Goal: Information Seeking & Learning: Learn about a topic

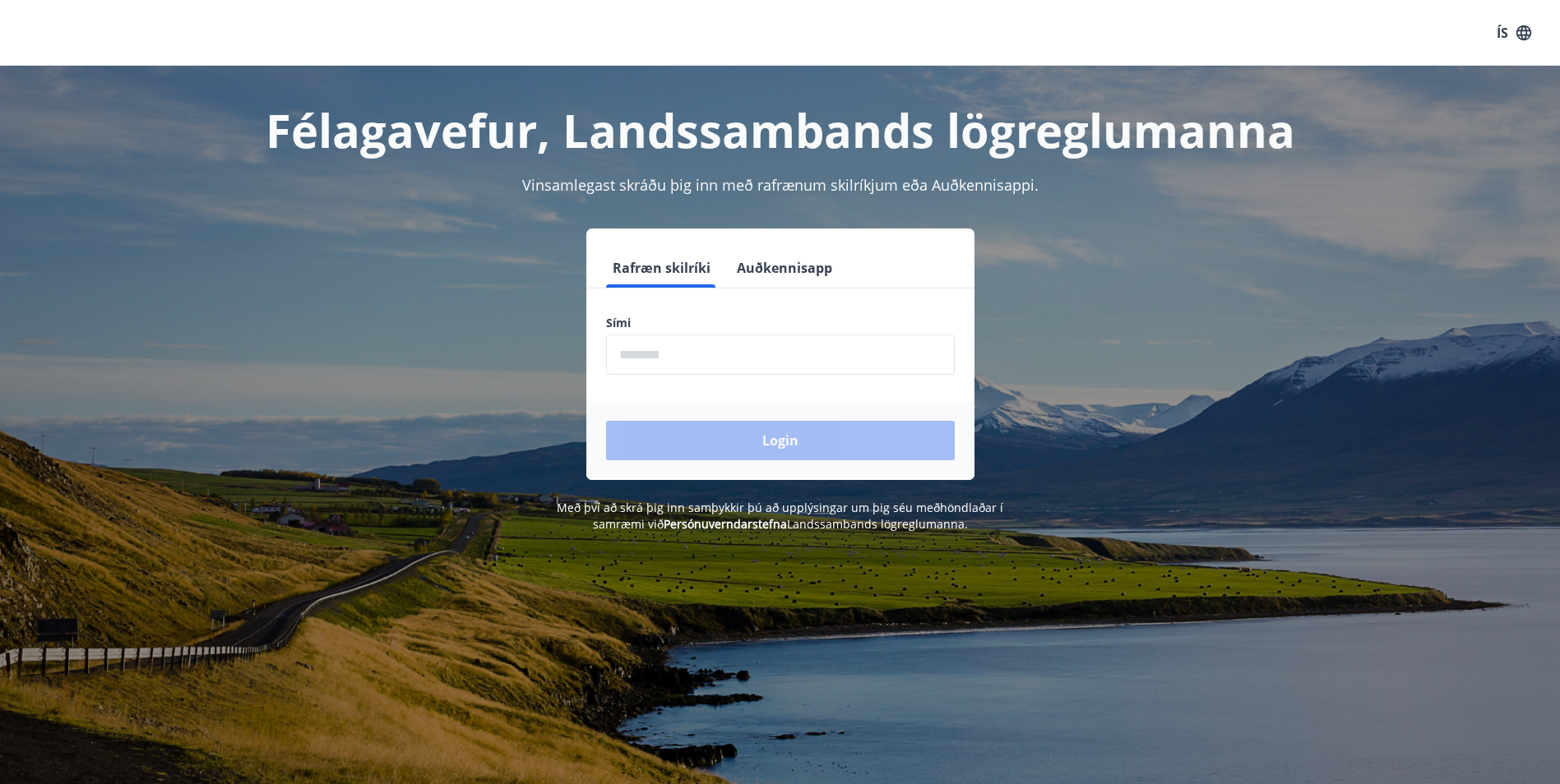
click at [637, 352] on input "phone" at bounding box center [780, 354] width 348 height 40
type input "********"
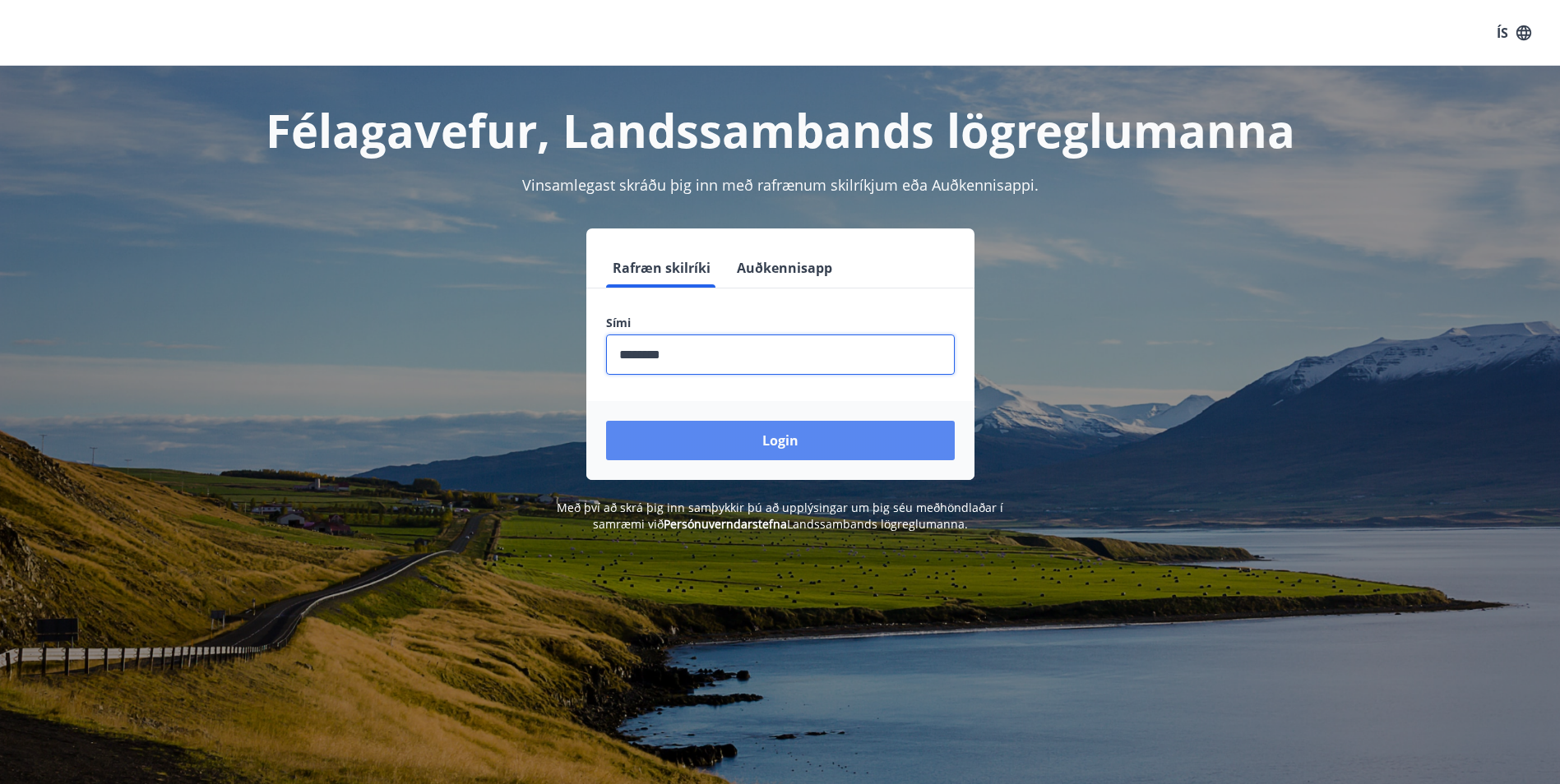
click at [753, 443] on button "Login" at bounding box center [780, 441] width 348 height 39
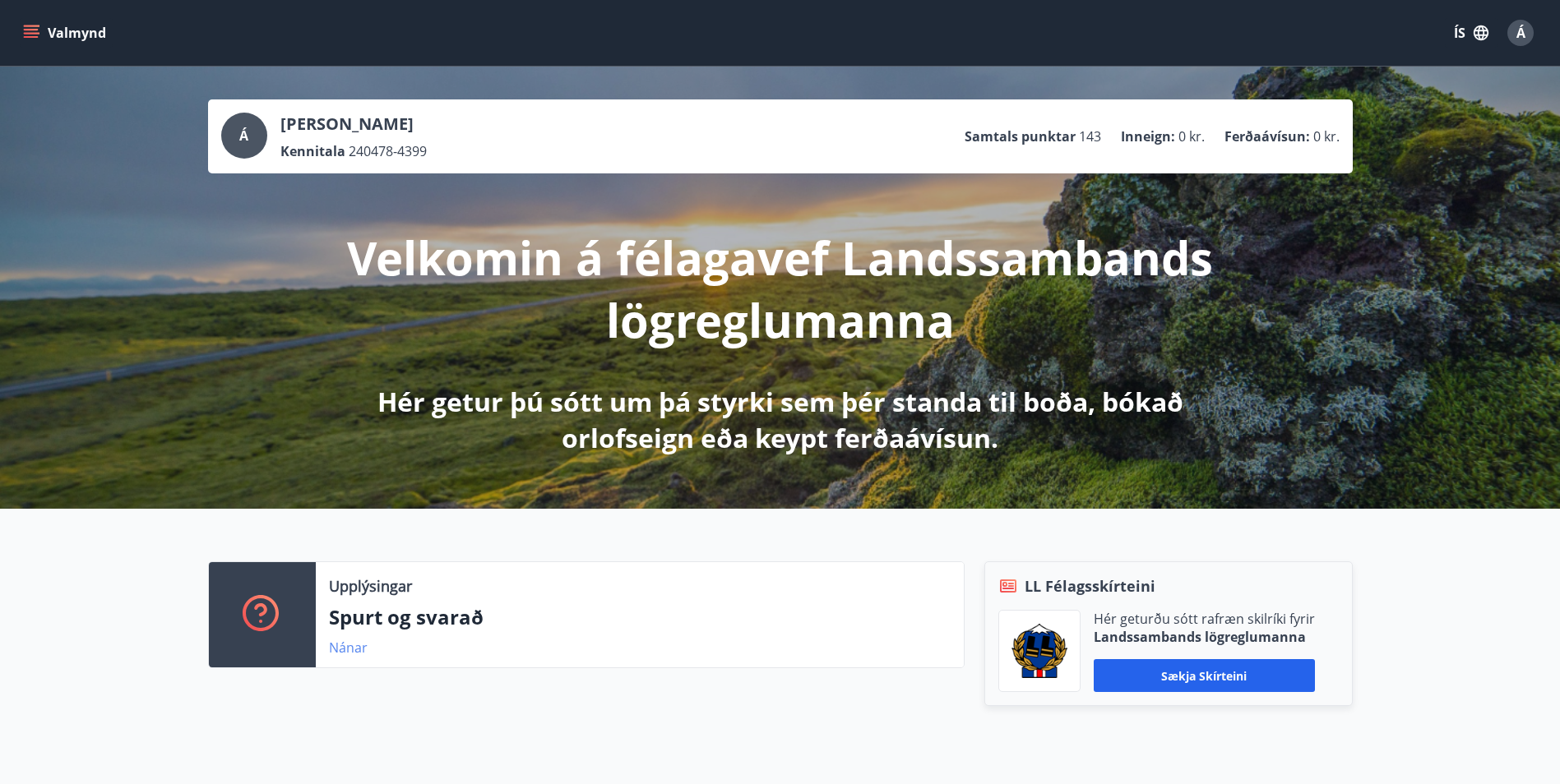
click at [349, 647] on link "Nánar" at bounding box center [347, 647] width 38 height 18
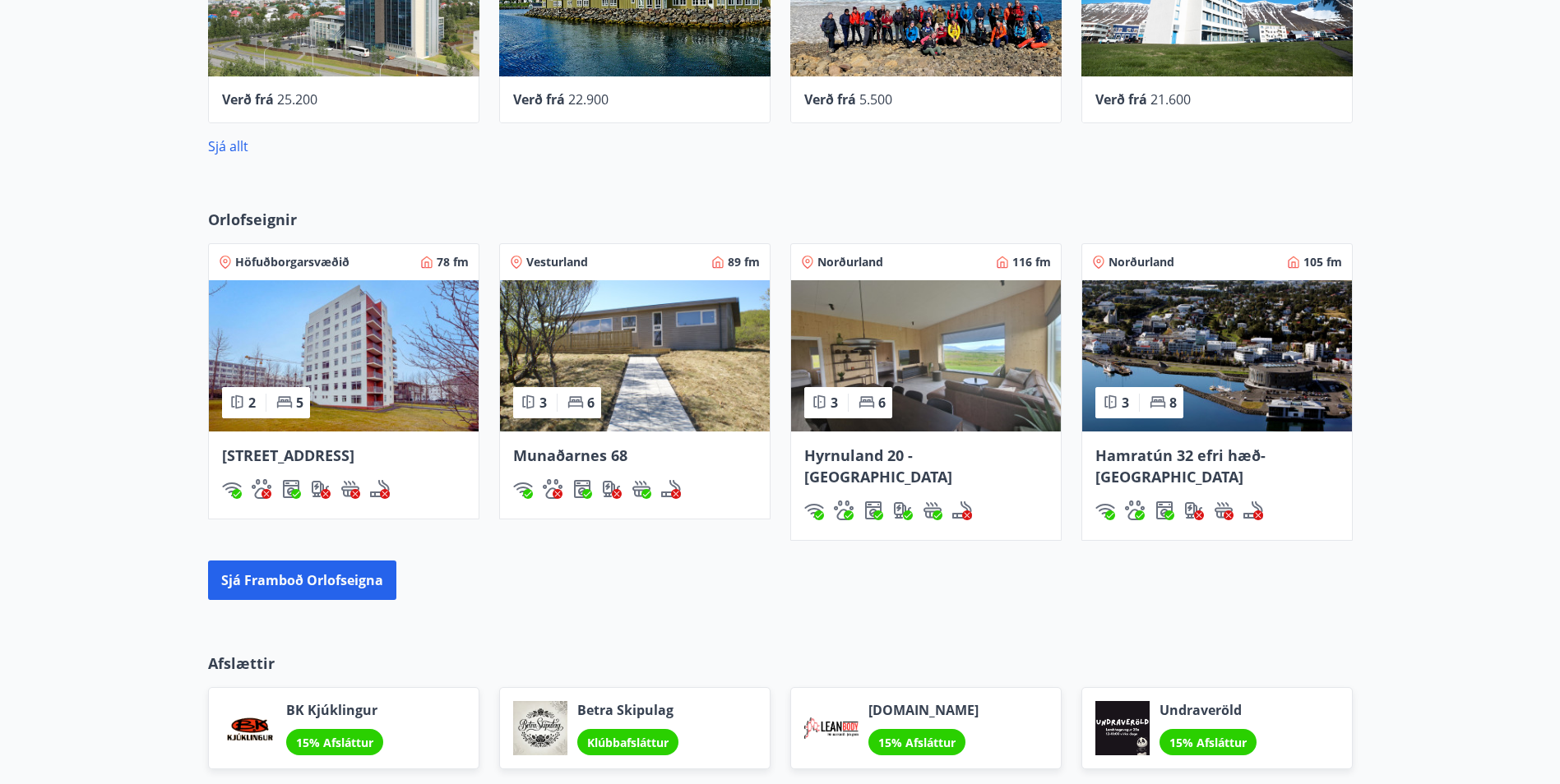
scroll to position [1203, 0]
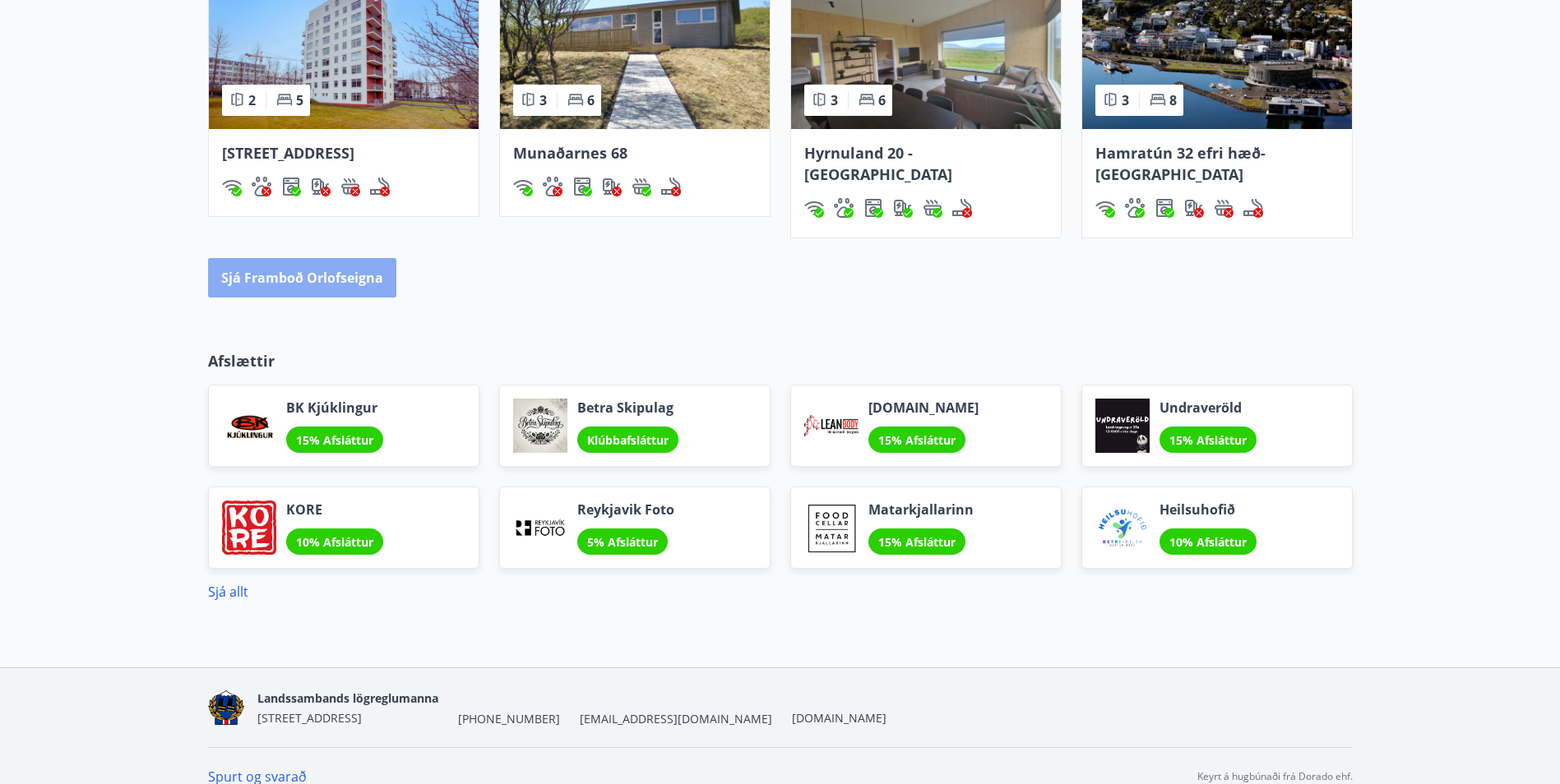
click at [323, 259] on button "Sjá framboð orlofseigna" at bounding box center [301, 277] width 188 height 39
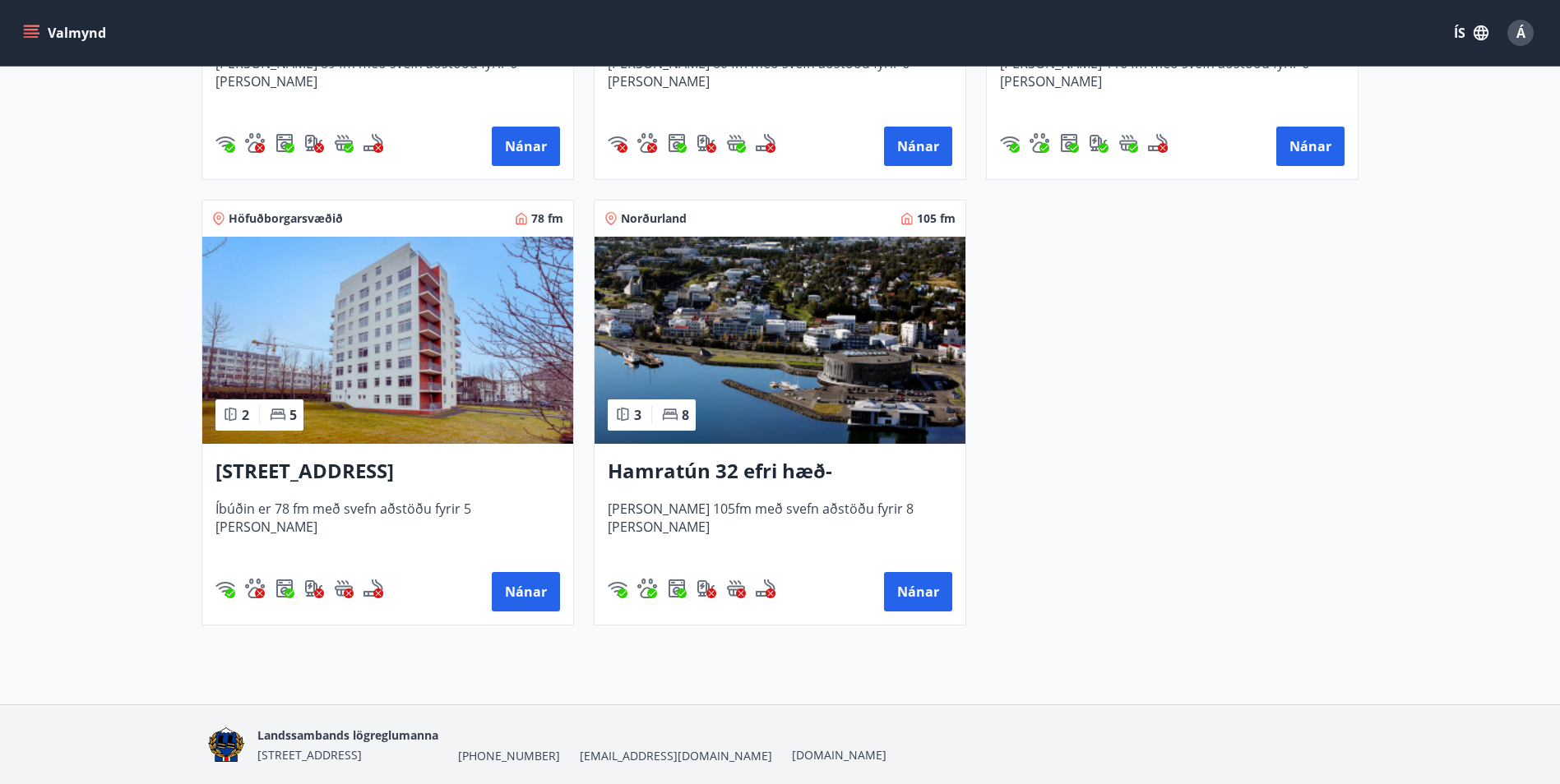
scroll to position [1127, 0]
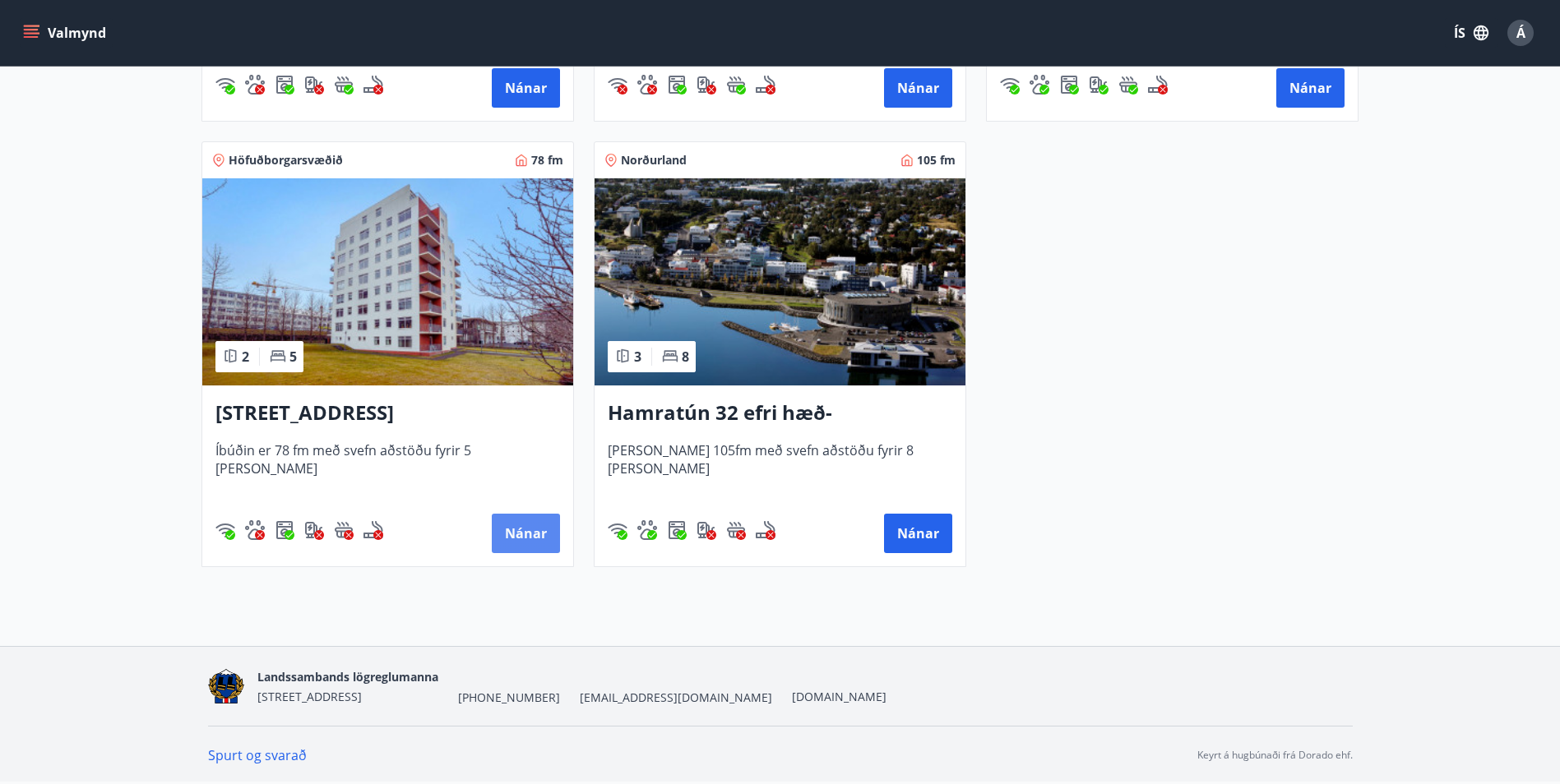
click at [525, 534] on button "Nánar" at bounding box center [526, 533] width 68 height 39
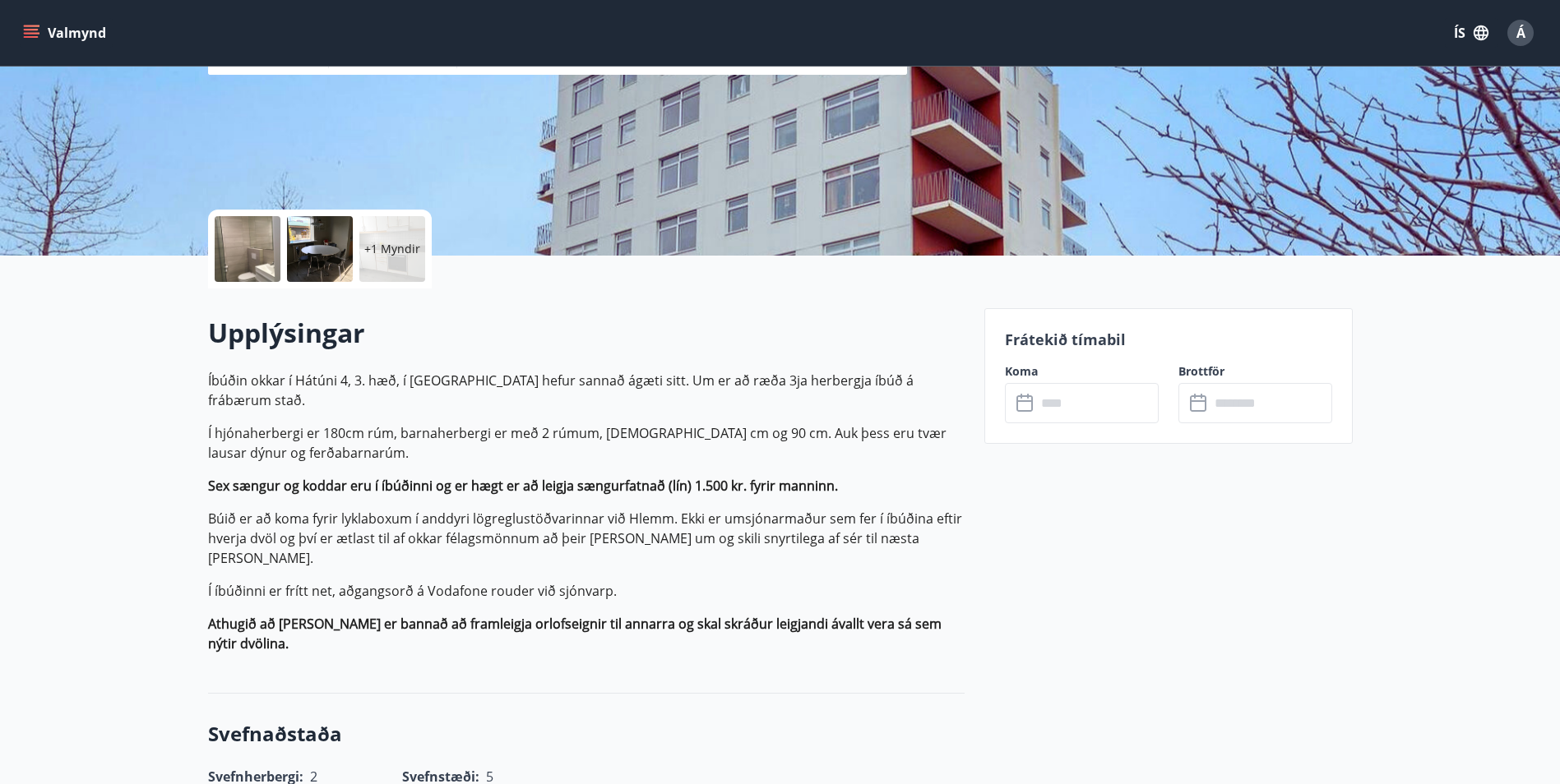
scroll to position [247, 0]
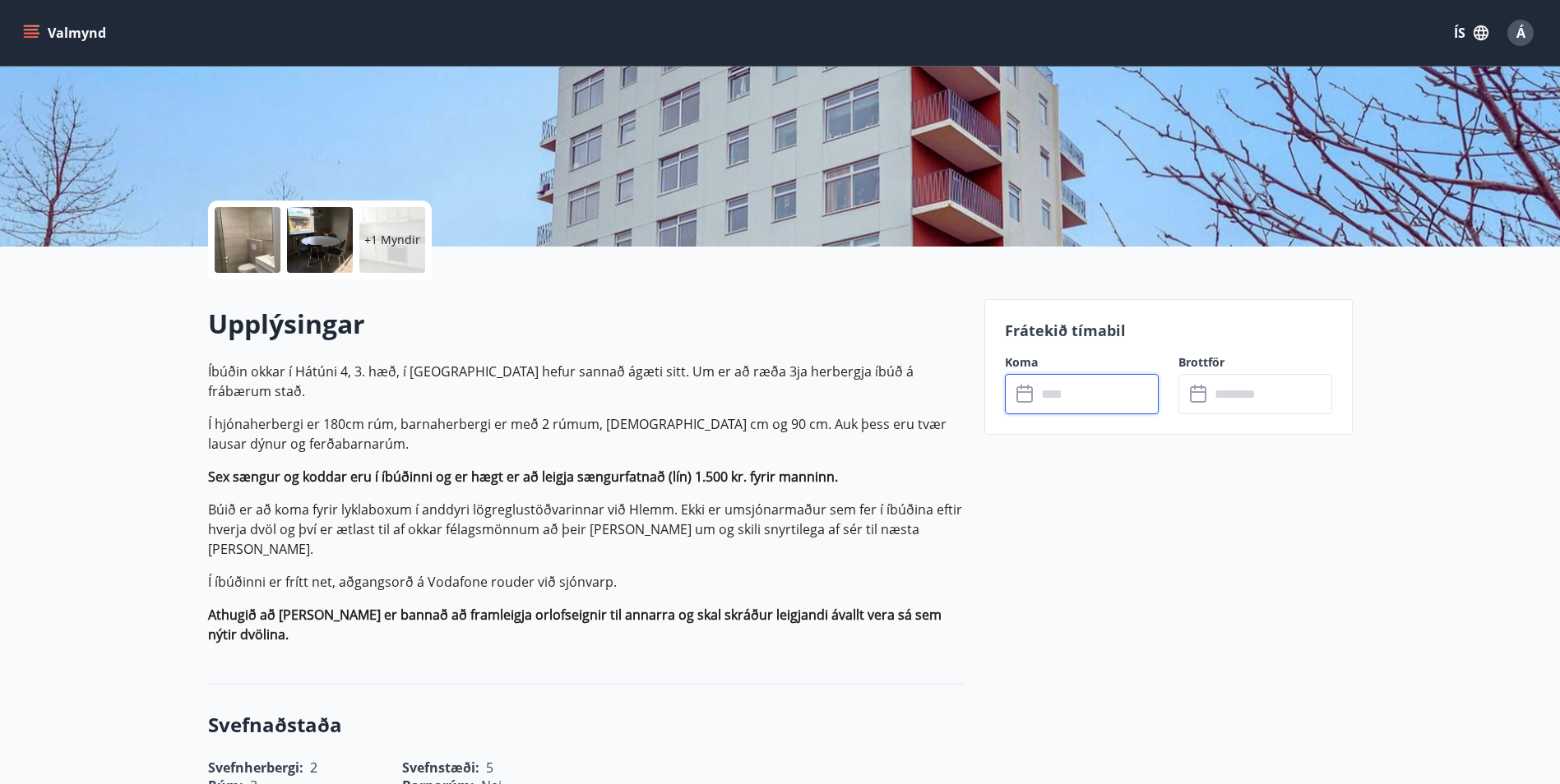
click at [1038, 393] on input "text" at bounding box center [1097, 393] width 123 height 40
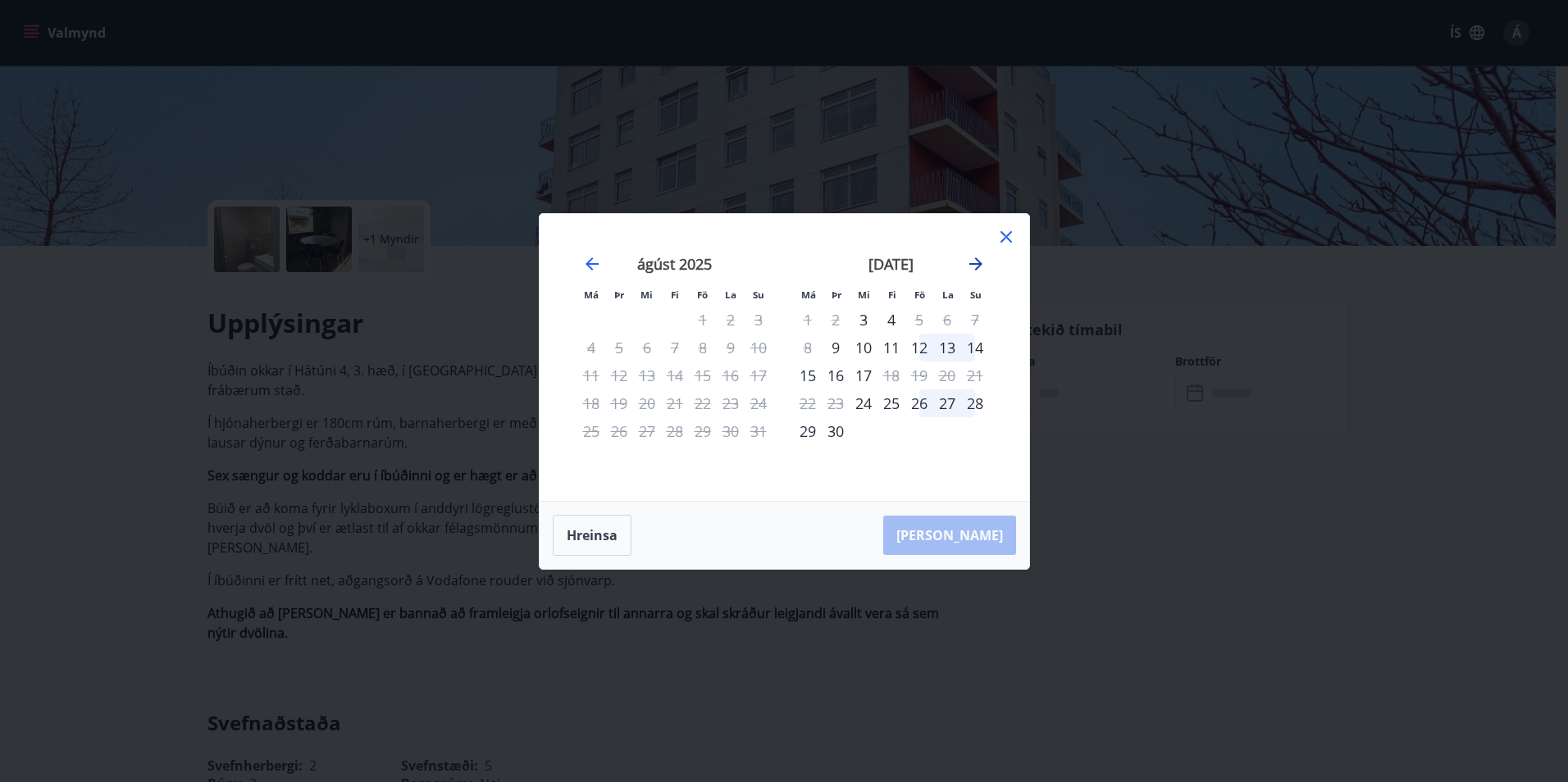
click at [974, 257] on icon "Move forward to switch to the next month." at bounding box center [975, 264] width 20 height 20
click at [1003, 235] on icon at bounding box center [1006, 236] width 20 height 20
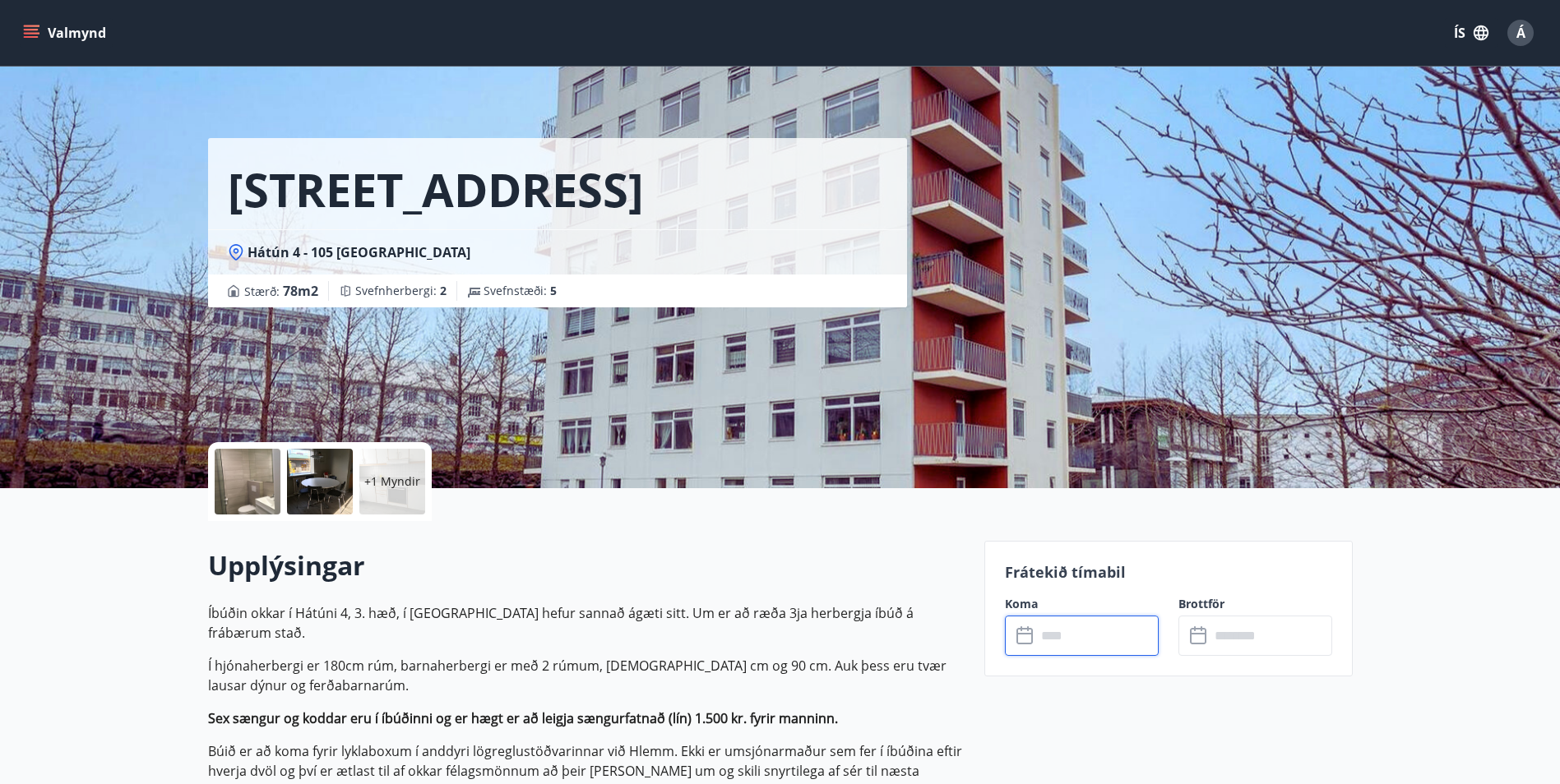
scroll to position [0, 0]
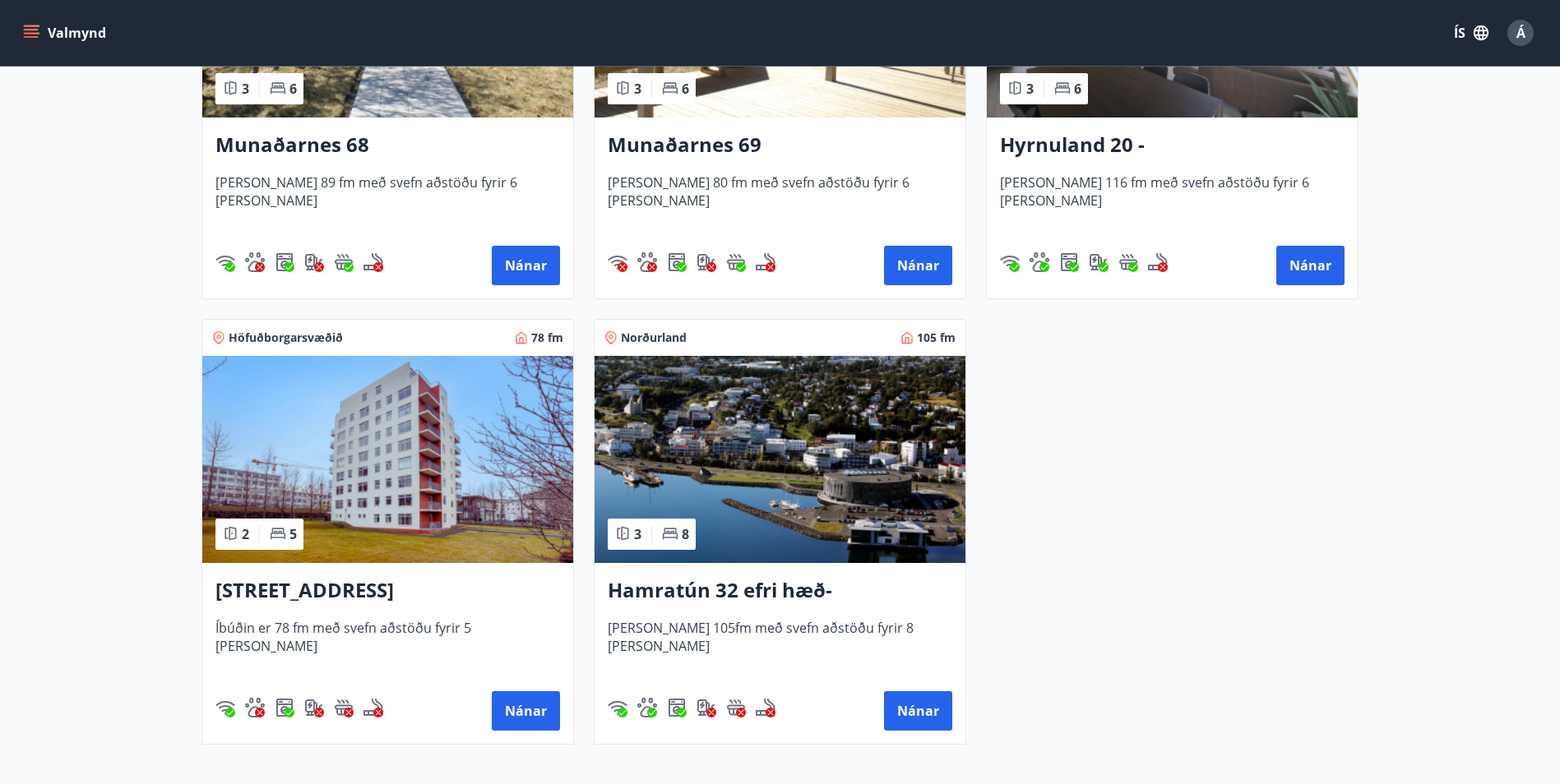
scroll to position [1068, 0]
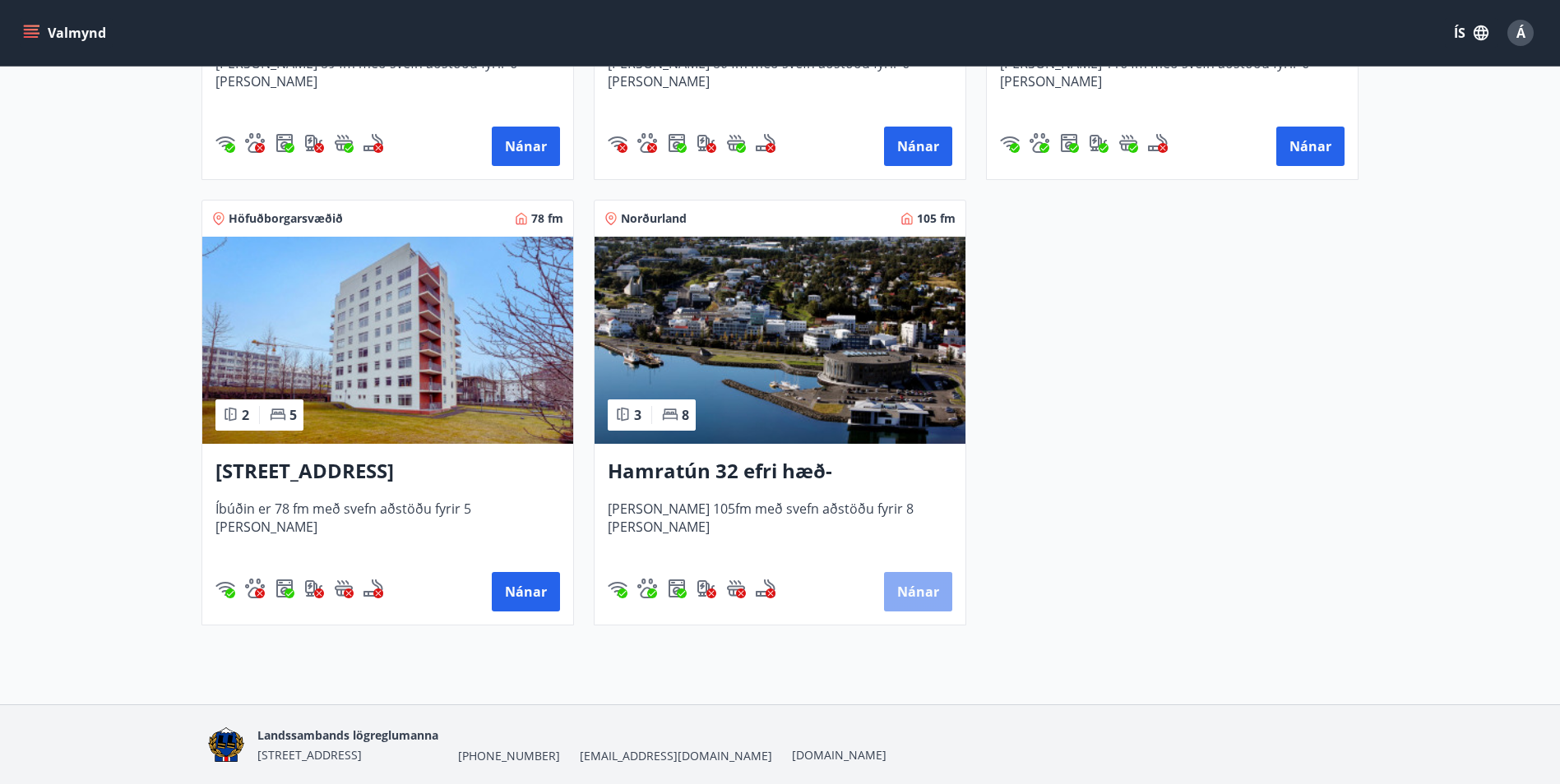
click at [923, 592] on button "Nánar" at bounding box center [917, 592] width 68 height 39
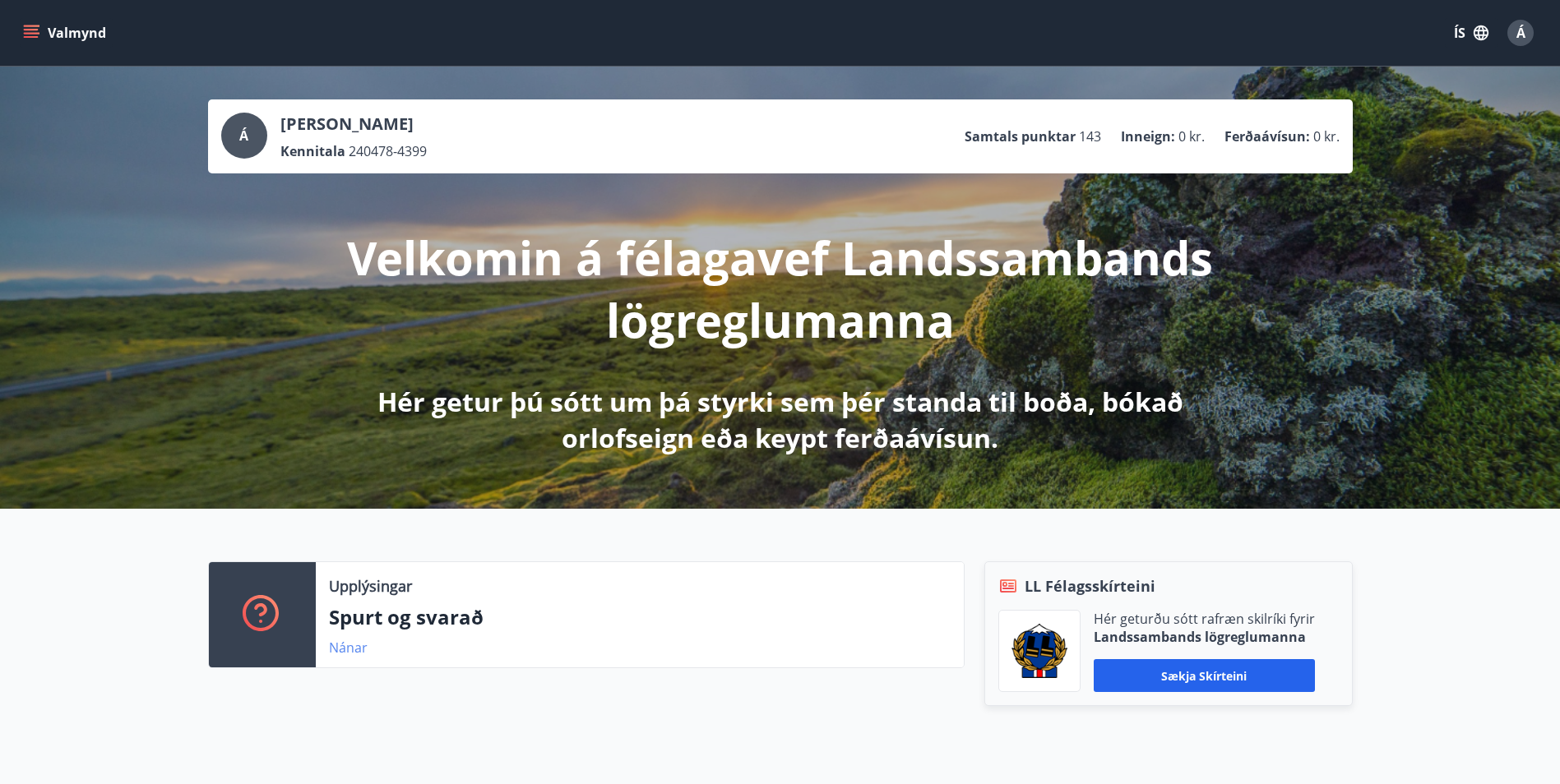
click at [343, 650] on link "Nánar" at bounding box center [347, 647] width 38 height 18
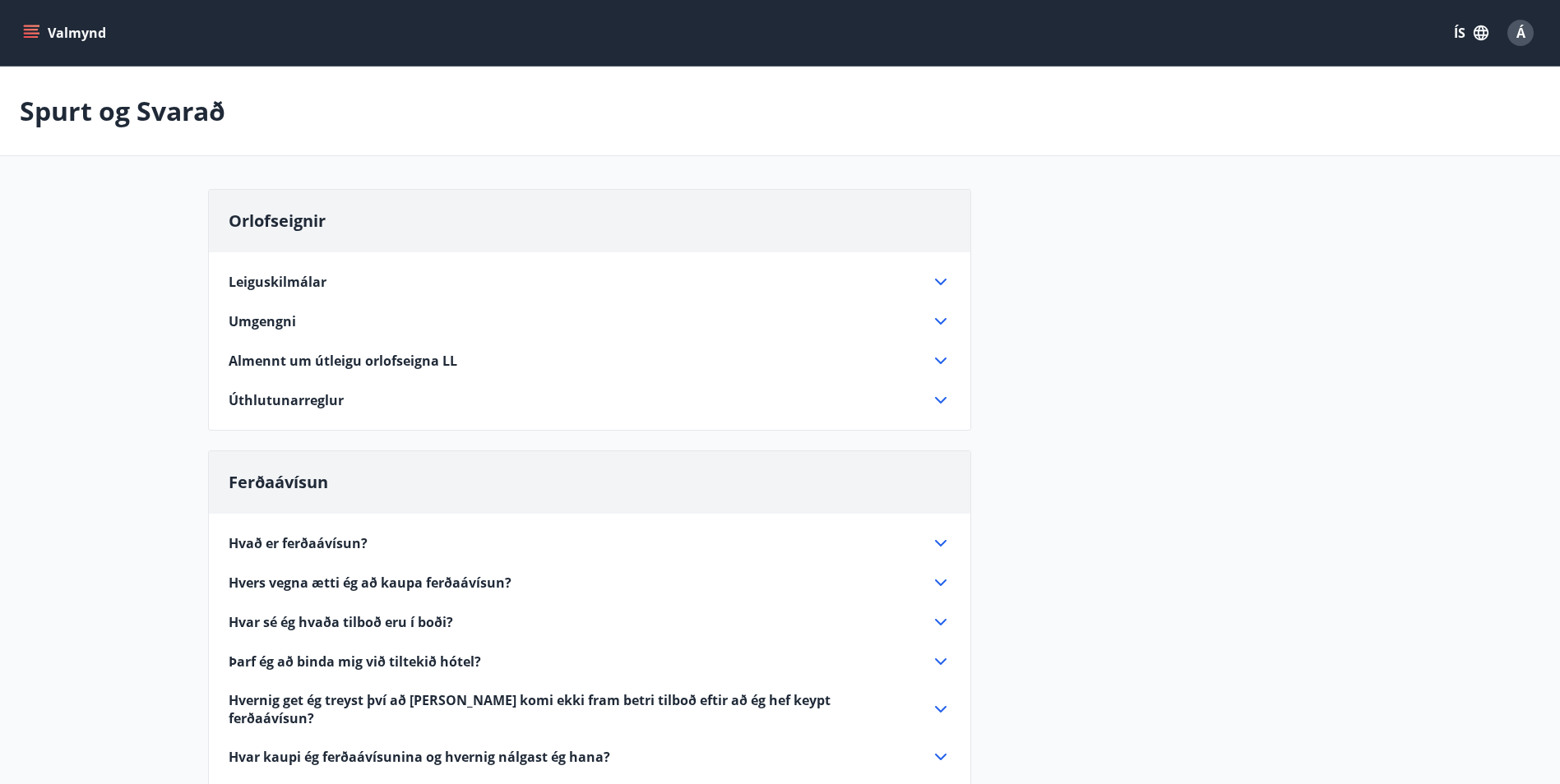
click at [29, 32] on icon "menu" at bounding box center [32, 33] width 18 height 2
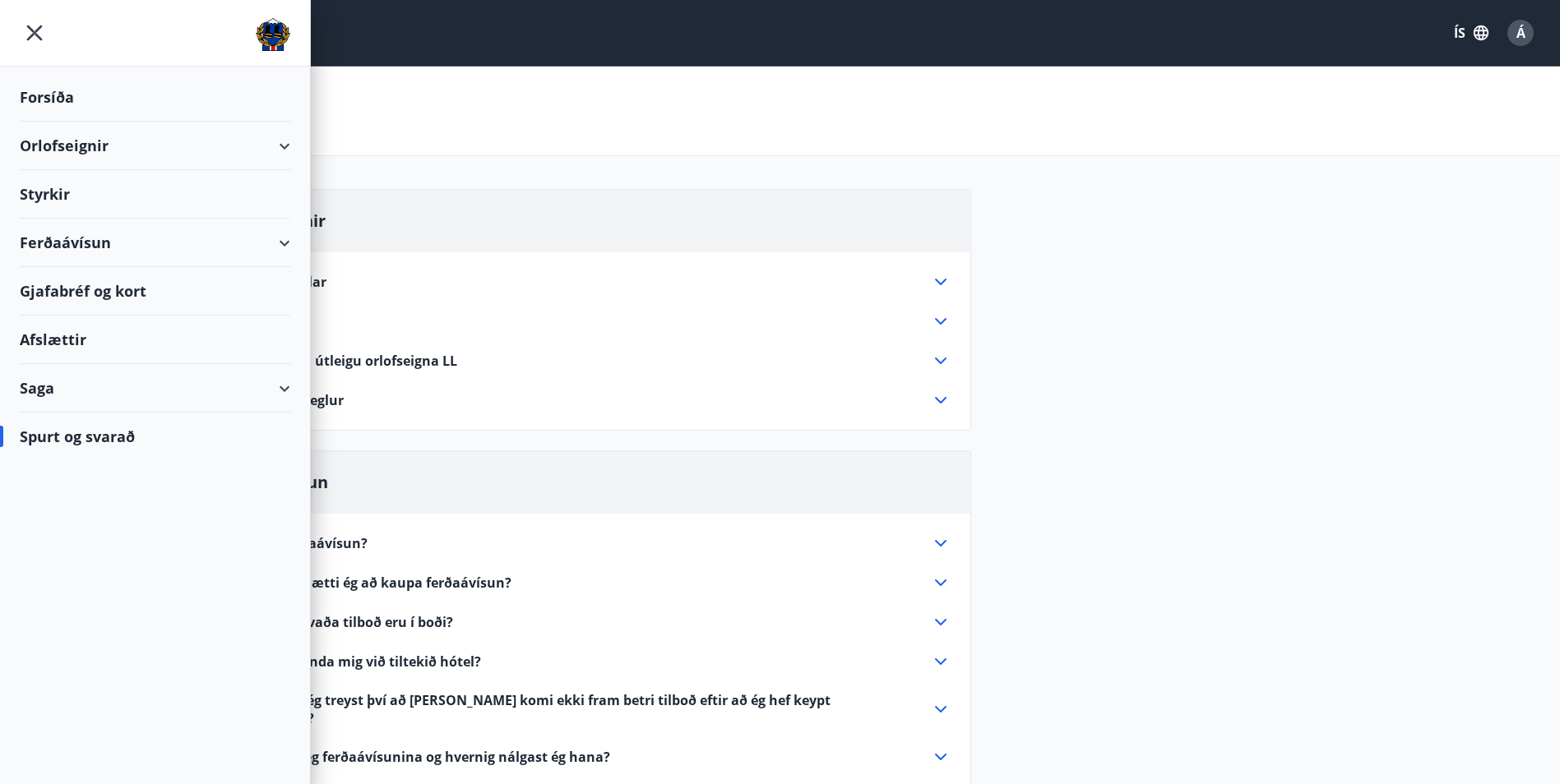
click at [283, 241] on div "Ferðaávísun" at bounding box center [155, 242] width 271 height 48
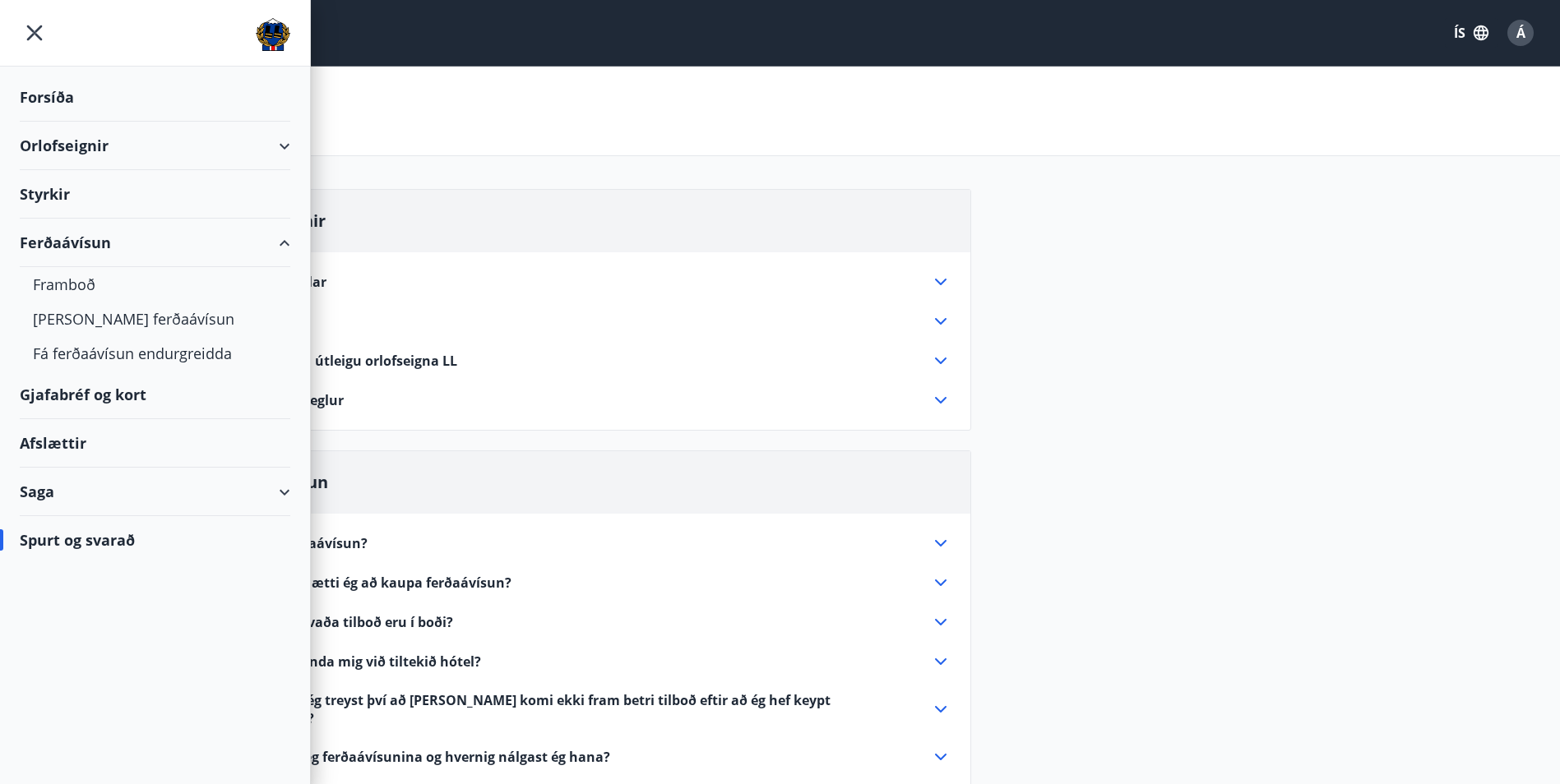
click at [93, 394] on div "Gjafabréf og kort" at bounding box center [155, 394] width 271 height 48
click at [96, 543] on div "Spurt og svarað" at bounding box center [155, 540] width 271 height 47
click at [26, 32] on icon "menu" at bounding box center [34, 32] width 30 height 30
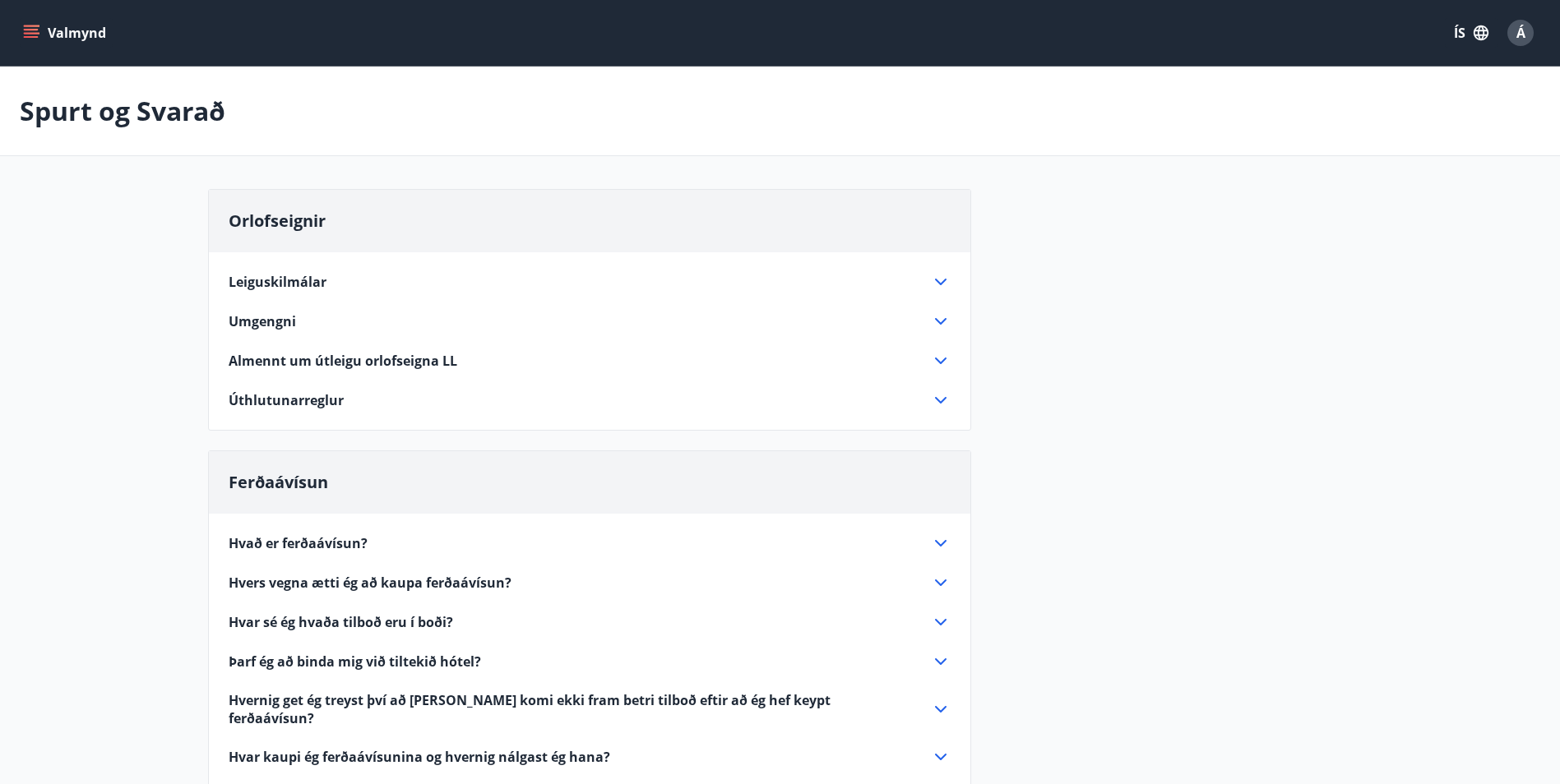
click at [38, 23] on button "Valmynd" at bounding box center [66, 32] width 93 height 30
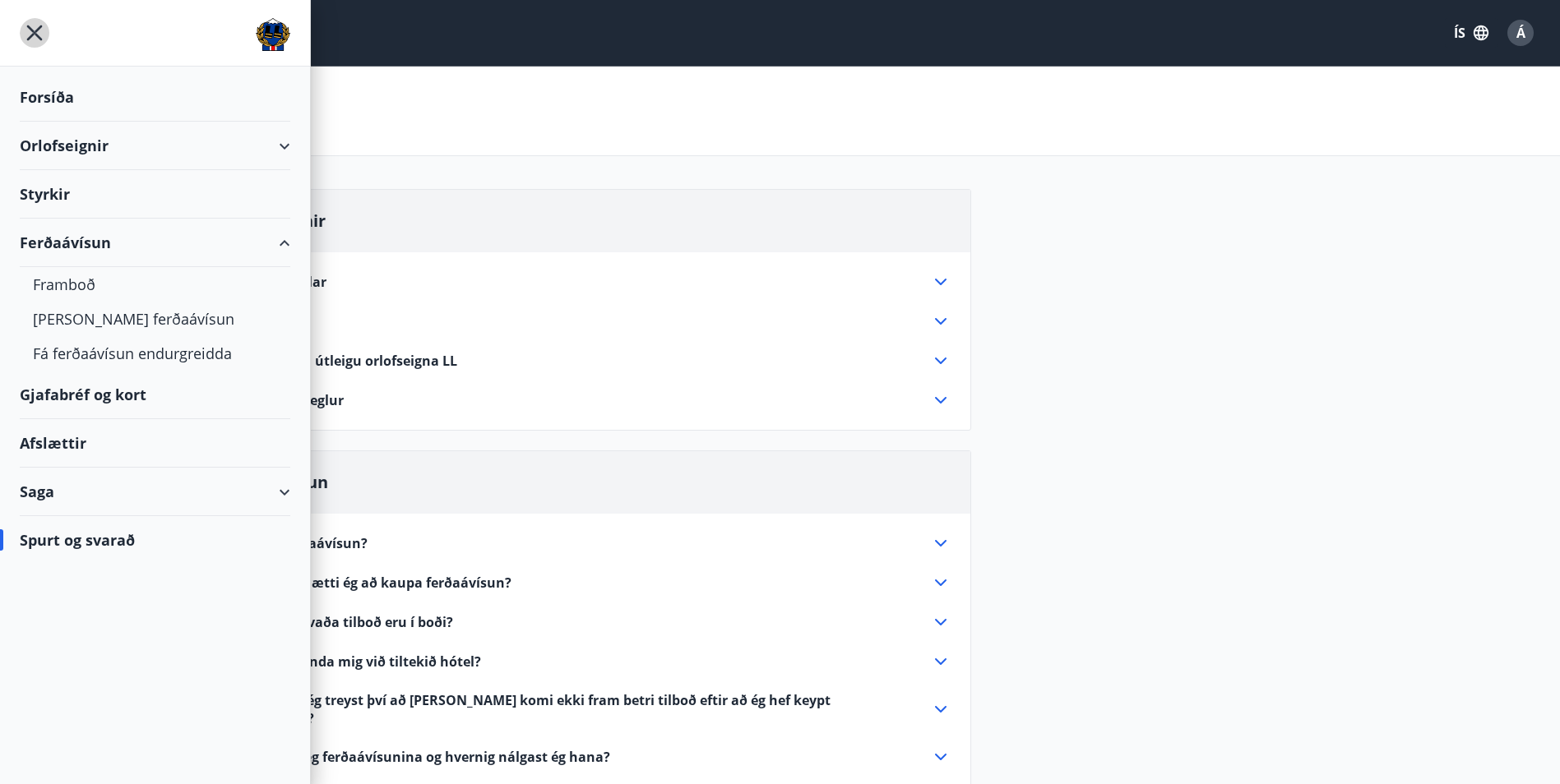
drag, startPoint x: 34, startPoint y: 34, endPoint x: 84, endPoint y: 5, distance: 57.8
click at [36, 32] on icon "menu" at bounding box center [34, 32] width 30 height 30
